Goal: Obtain resource: Obtain resource

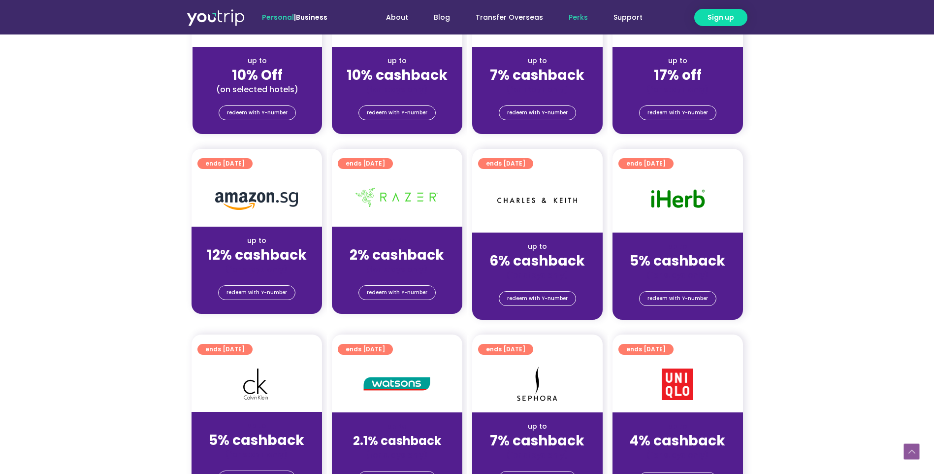
scroll to position [541, 0]
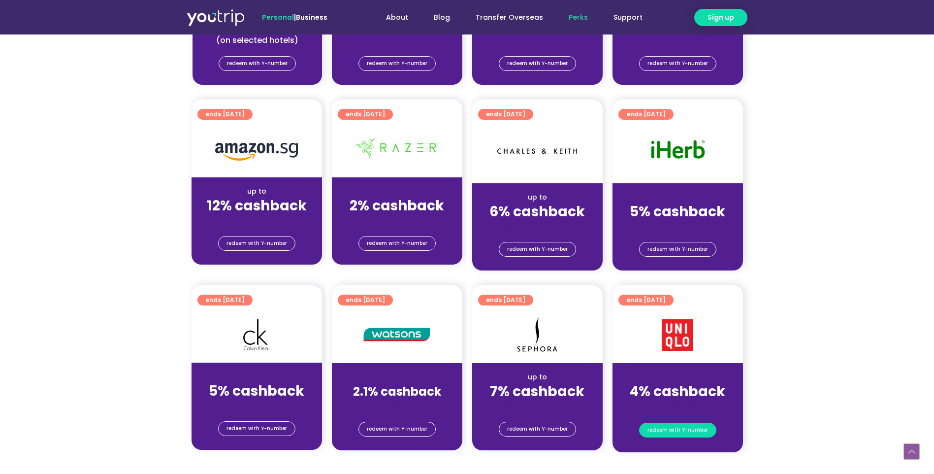
click at [703, 429] on span "redeem with Y-number" at bounding box center [677, 430] width 61 height 14
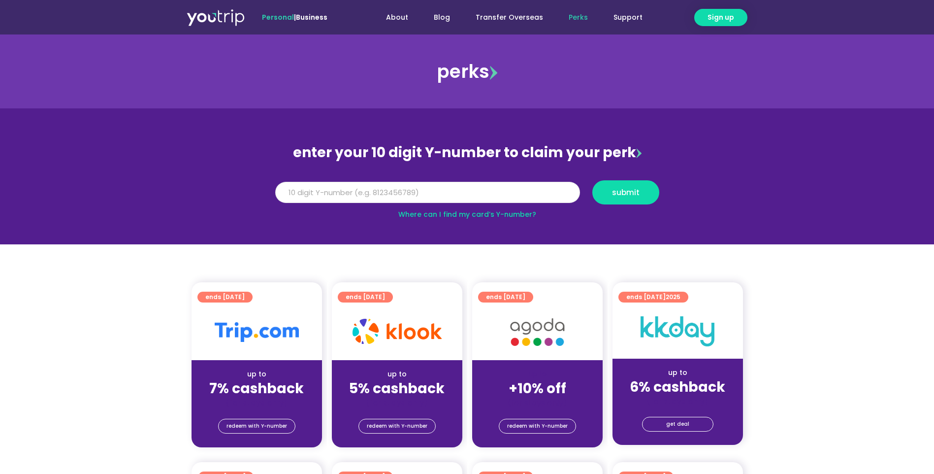
click at [393, 190] on input "Y Number" at bounding box center [427, 193] width 305 height 22
click at [640, 196] on button "submit" at bounding box center [625, 192] width 67 height 24
type input "5"
type input "8186810921"
drag, startPoint x: 614, startPoint y: 192, endPoint x: 620, endPoint y: 197, distance: 7.3
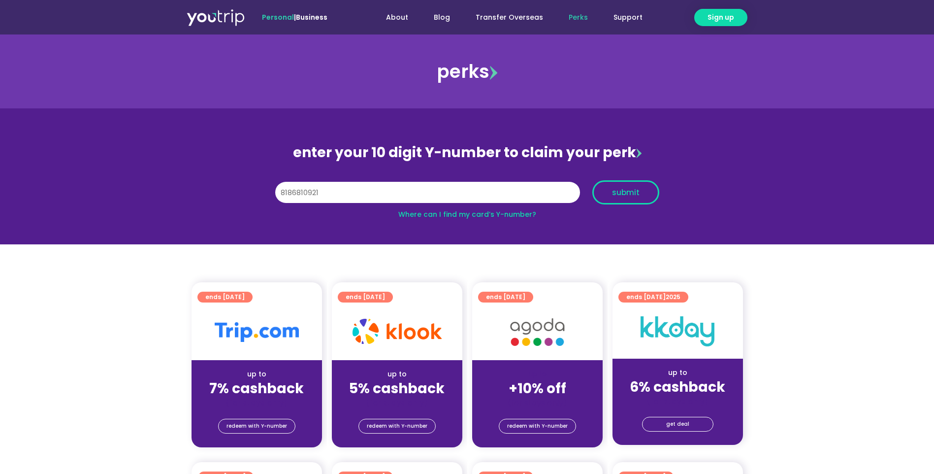
click at [614, 193] on span "submit" at bounding box center [626, 192] width 28 height 7
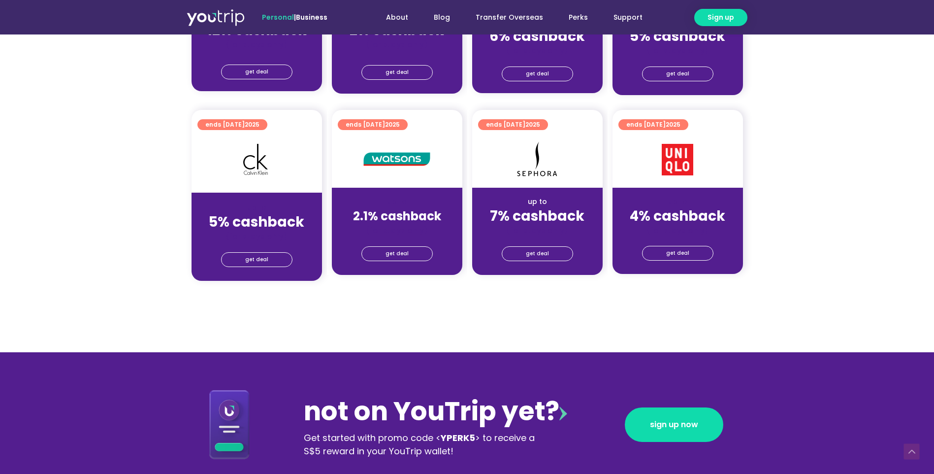
scroll to position [738, 0]
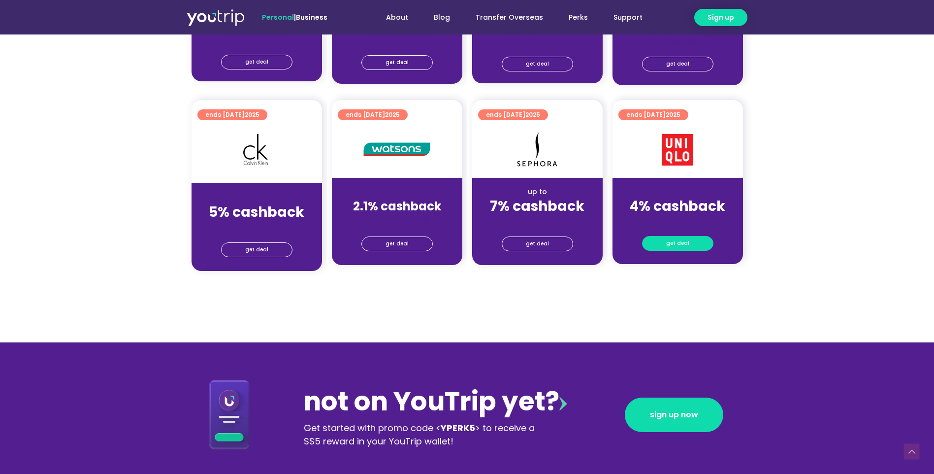
click at [682, 245] on span "get deal" at bounding box center [677, 243] width 23 height 14
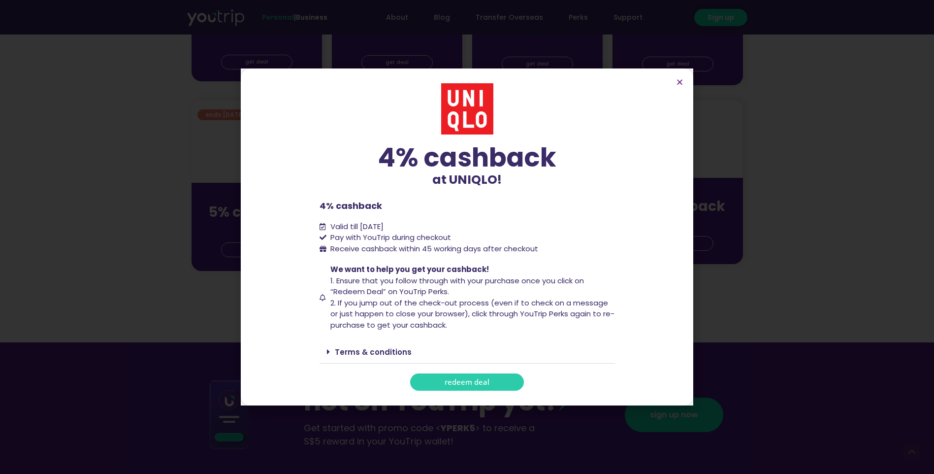
click at [470, 382] on span "redeem deal" at bounding box center [467, 381] width 45 height 7
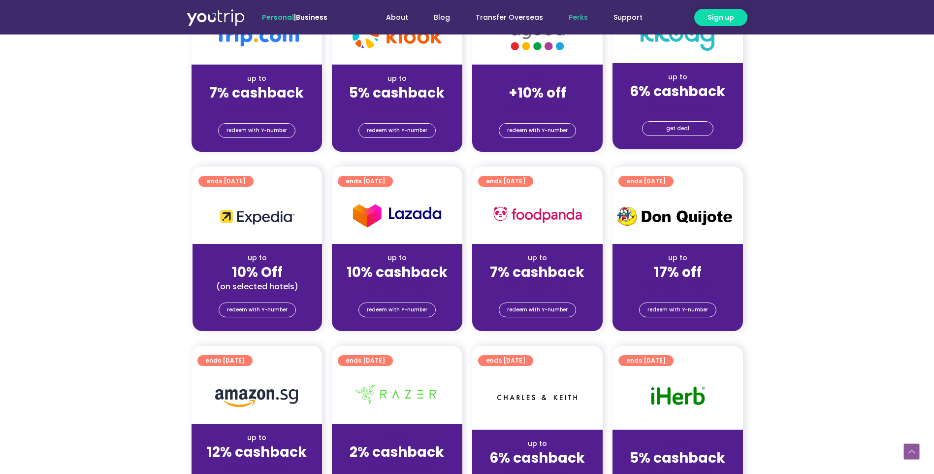
scroll to position [246, 0]
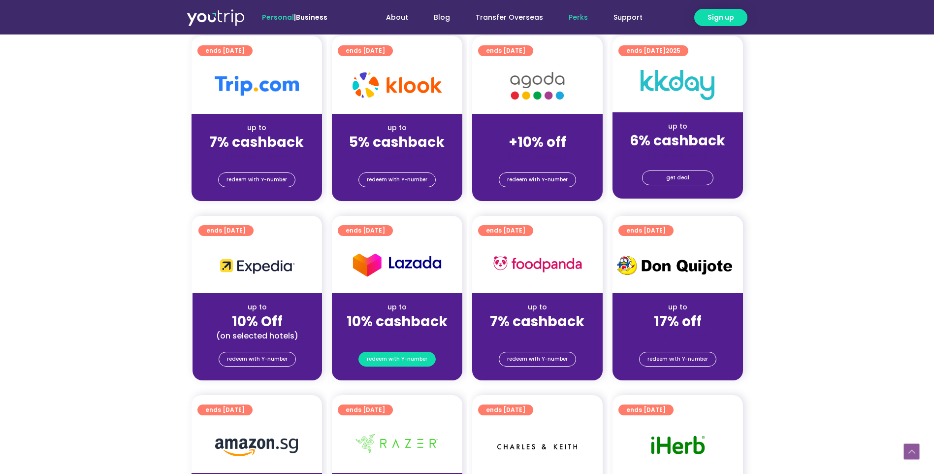
click at [401, 360] on span "redeem with Y-number" at bounding box center [397, 359] width 61 height 14
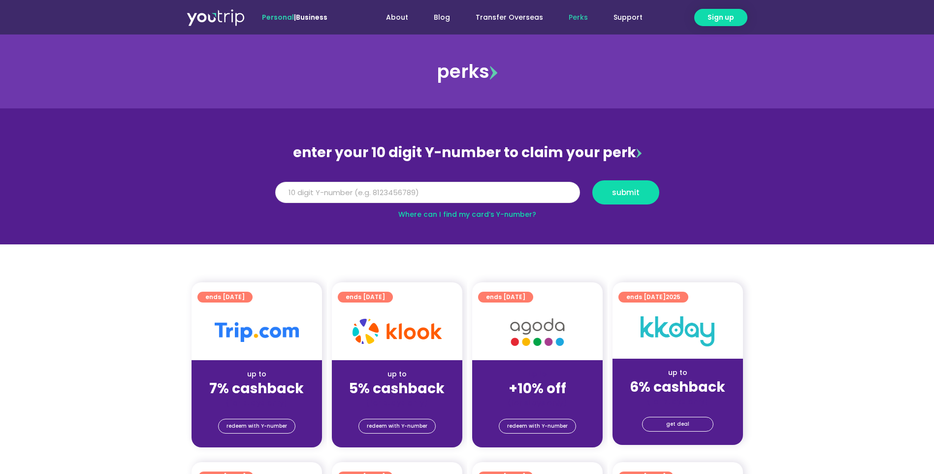
click at [453, 194] on input "Y Number" at bounding box center [427, 193] width 305 height 22
type input "8186810921"
click at [628, 189] on span "submit" at bounding box center [626, 192] width 28 height 7
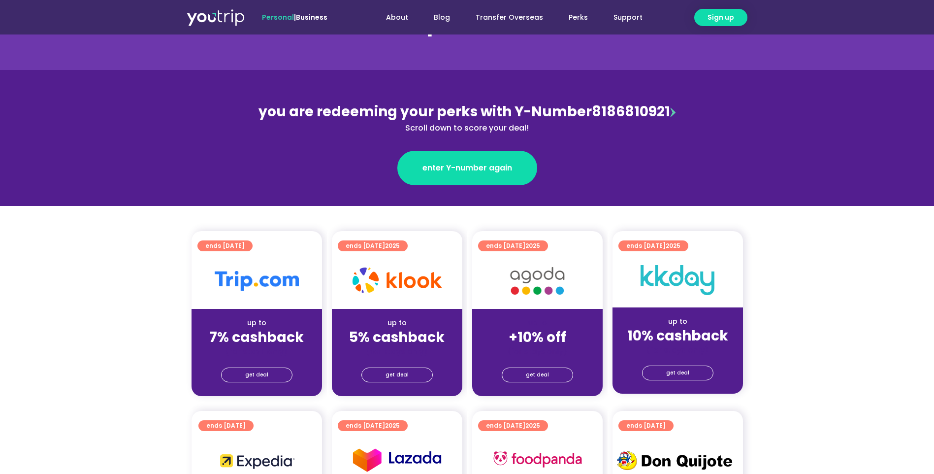
scroll to position [98, 0]
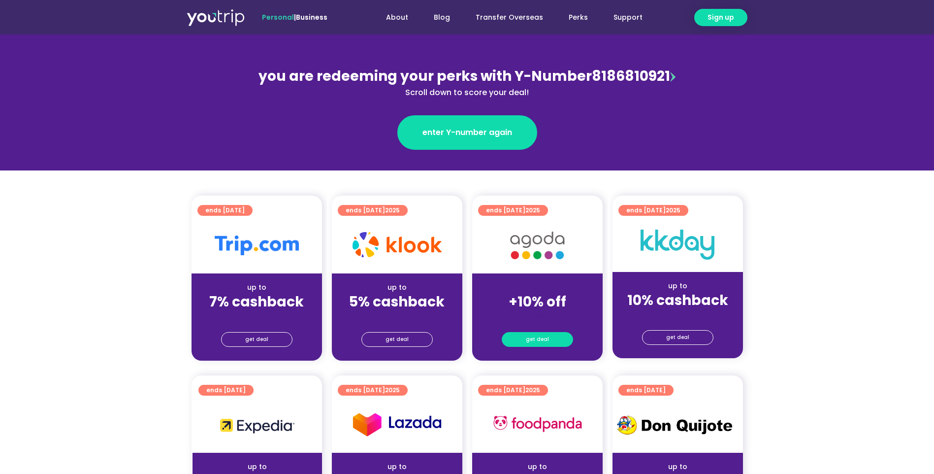
click at [552, 338] on link "get deal" at bounding box center [537, 339] width 71 height 15
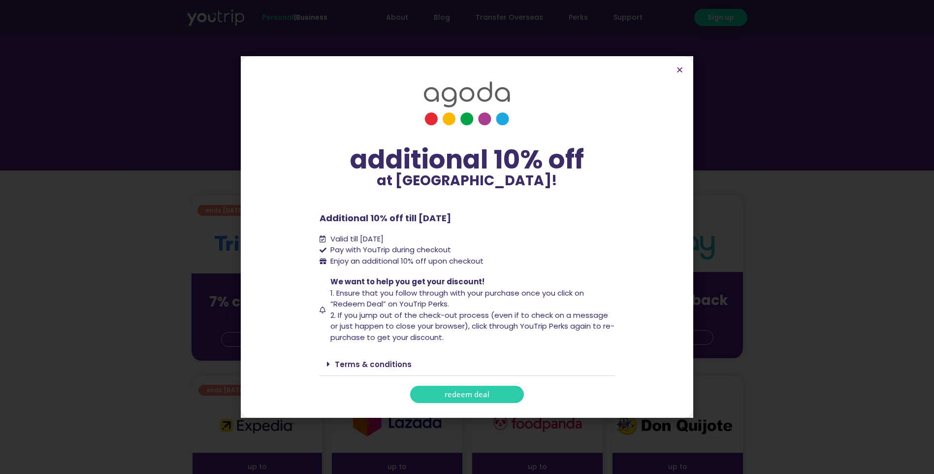
click at [485, 391] on span "redeem deal" at bounding box center [467, 393] width 45 height 7
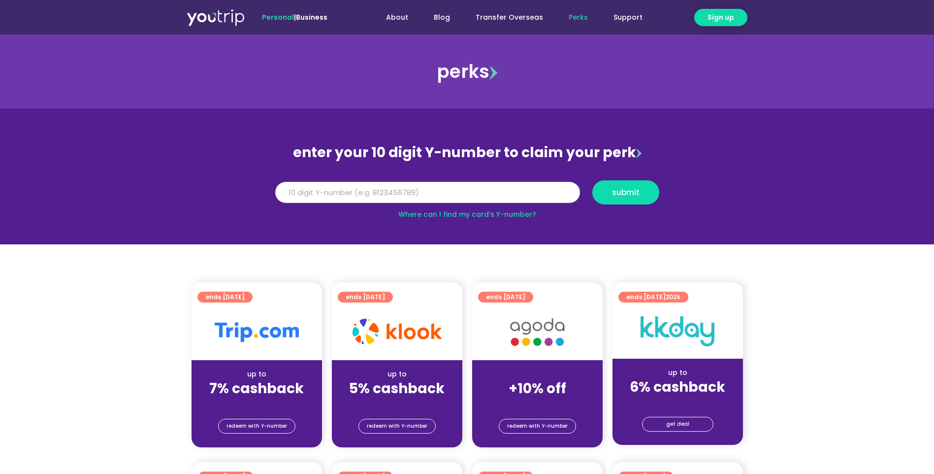
click at [538, 191] on input "Y Number" at bounding box center [427, 193] width 305 height 22
type input "8186810921"
click at [616, 190] on span "submit" at bounding box center [626, 192] width 28 height 7
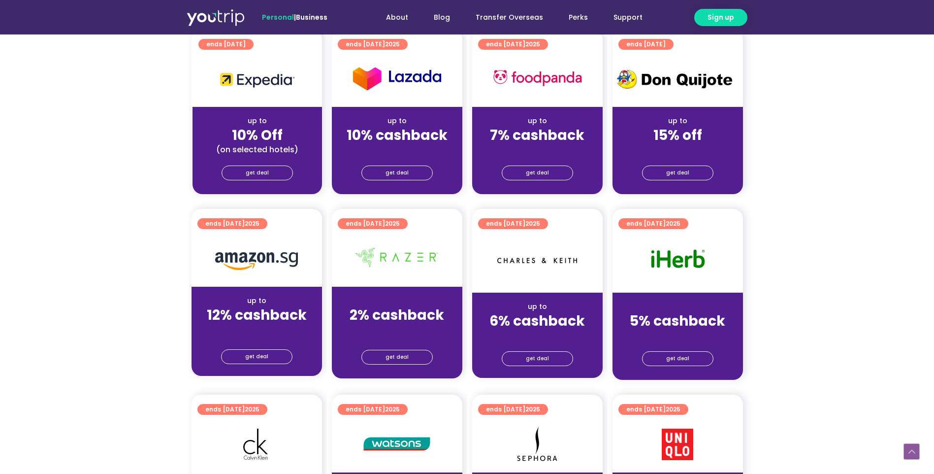
scroll to position [443, 0]
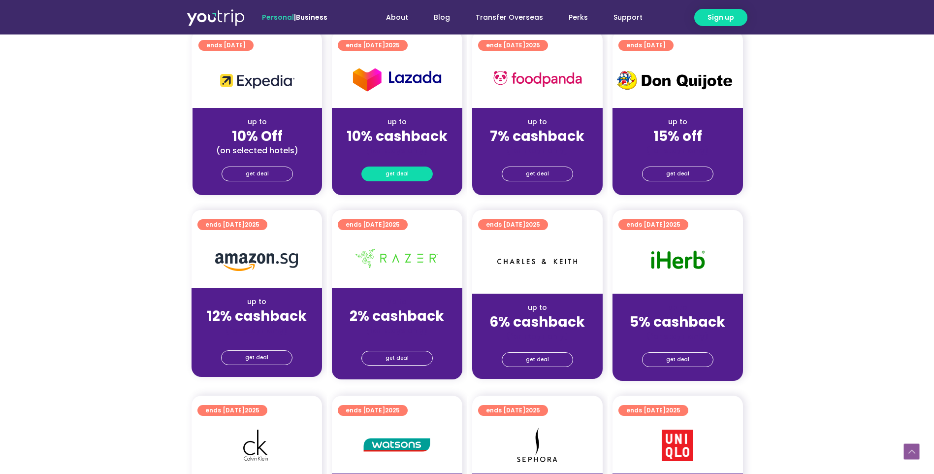
click at [408, 171] on link "get deal" at bounding box center [396, 173] width 71 height 15
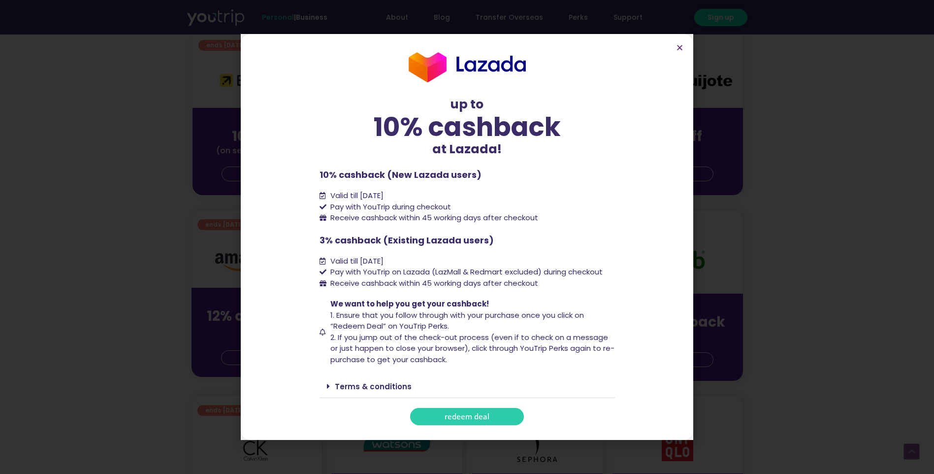
click at [499, 416] on link "redeem deal" at bounding box center [467, 416] width 114 height 17
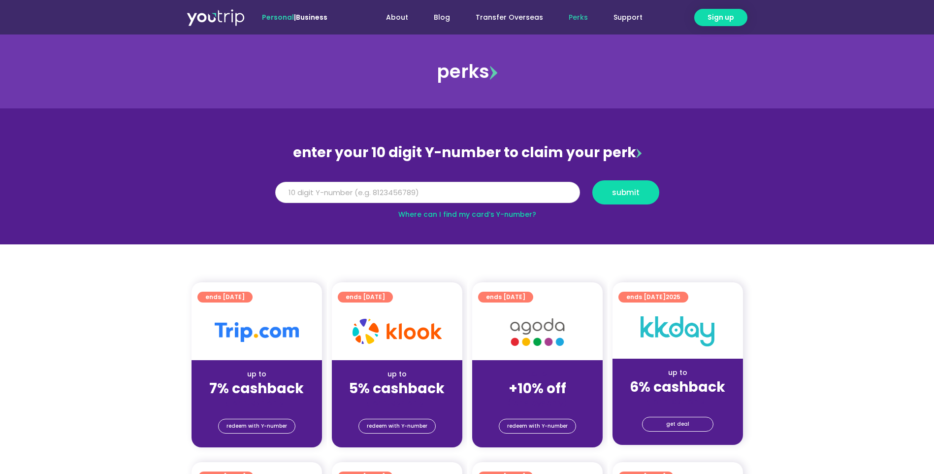
click at [419, 191] on input "Y Number" at bounding box center [427, 193] width 305 height 22
type input "8186810921"
click at [638, 198] on button "submit" at bounding box center [625, 192] width 67 height 24
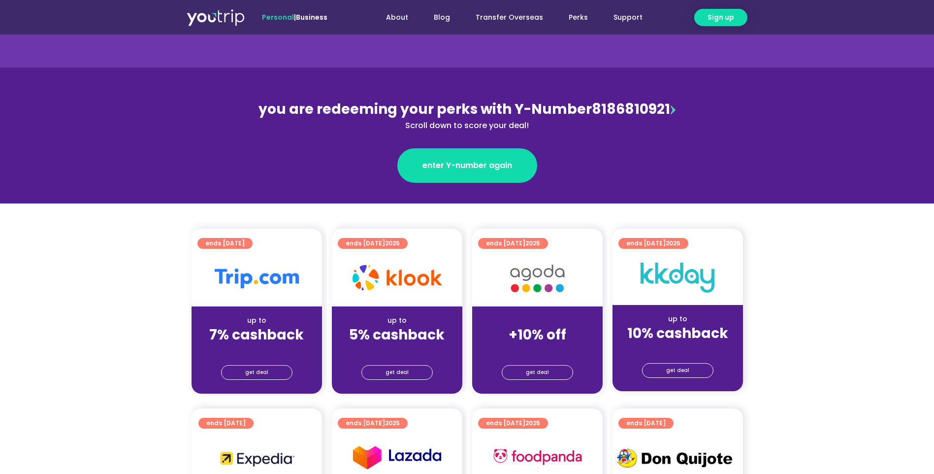
scroll to position [49, 0]
